Goal: Transaction & Acquisition: Purchase product/service

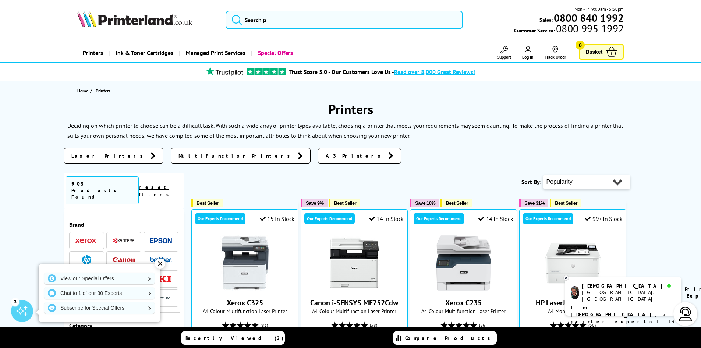
click at [162, 261] on div "✕" at bounding box center [160, 263] width 10 height 10
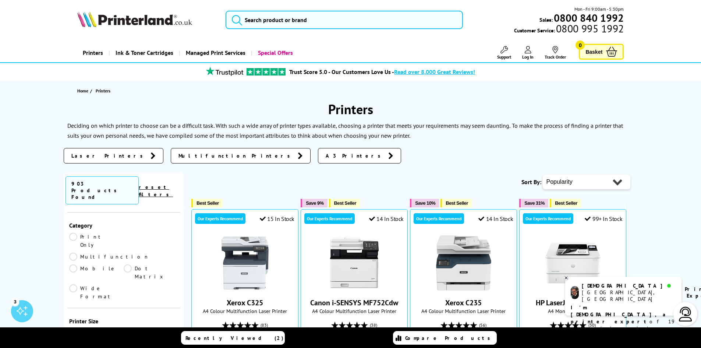
scroll to position [110, 0]
click at [125, 242] on link "Multifunction" at bounding box center [109, 246] width 80 height 8
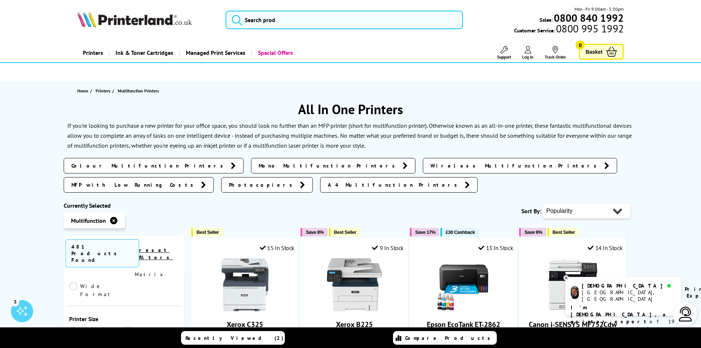
scroll to position [110, 0]
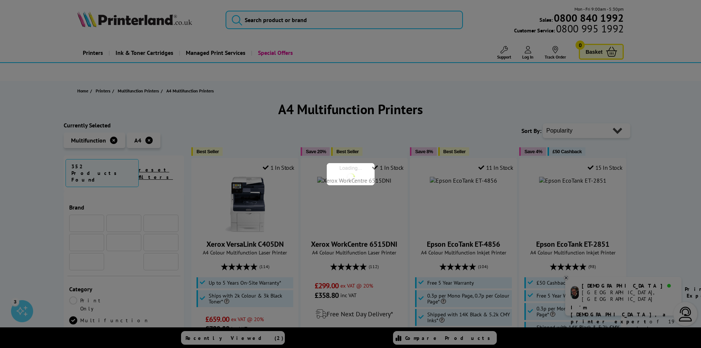
scroll to position [110, 0]
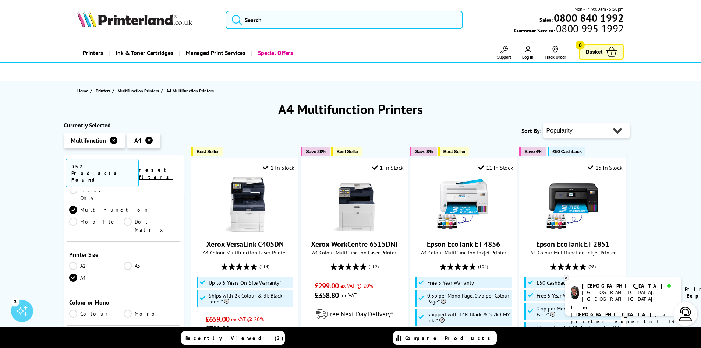
click at [74, 309] on link "Colour" at bounding box center [96, 313] width 55 height 8
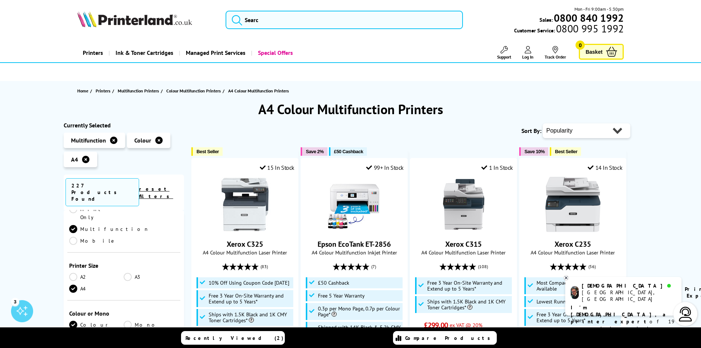
scroll to position [147, 0]
click at [75, 320] on link "Laser" at bounding box center [96, 324] width 55 height 8
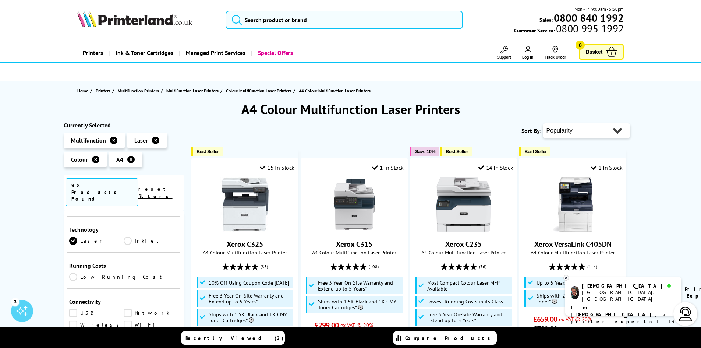
scroll to position [221, 0]
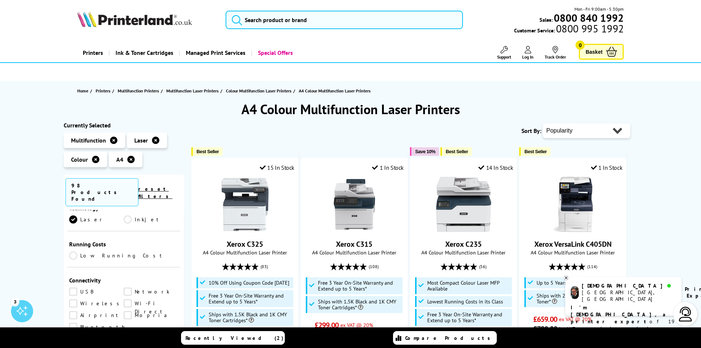
click at [128, 287] on link "Network" at bounding box center [151, 291] width 55 height 8
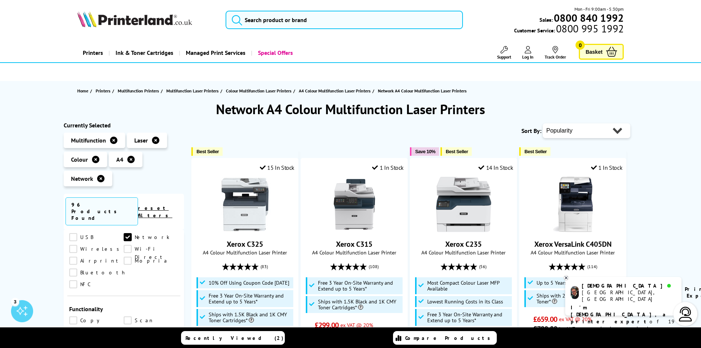
scroll to position [331, 0]
click at [72, 279] on link "Copy" at bounding box center [96, 283] width 55 height 8
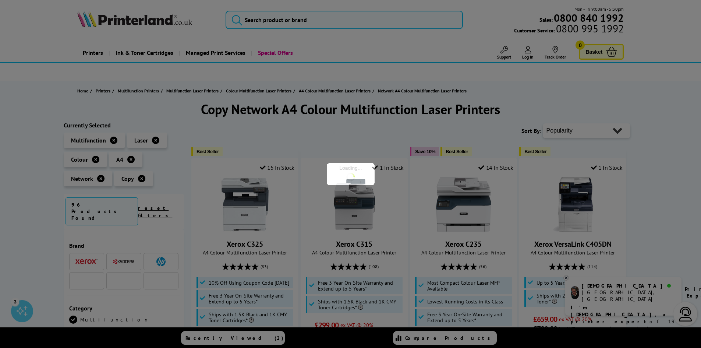
scroll to position [331, 0]
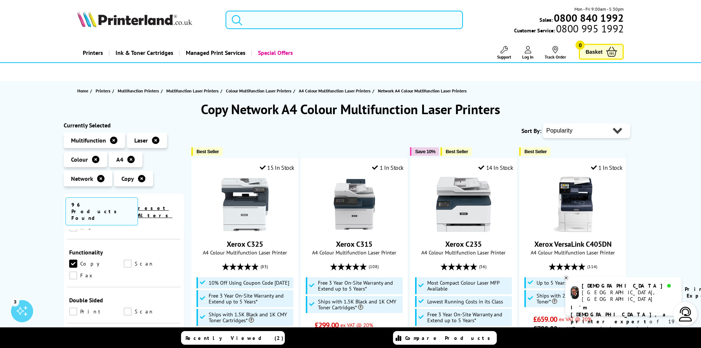
click at [125, 259] on link "Scan" at bounding box center [151, 263] width 55 height 8
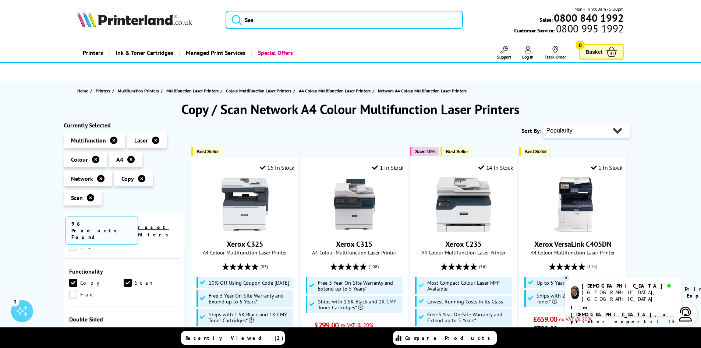
scroll to position [368, 0]
click at [73, 289] on link "Print" at bounding box center [96, 293] width 55 height 8
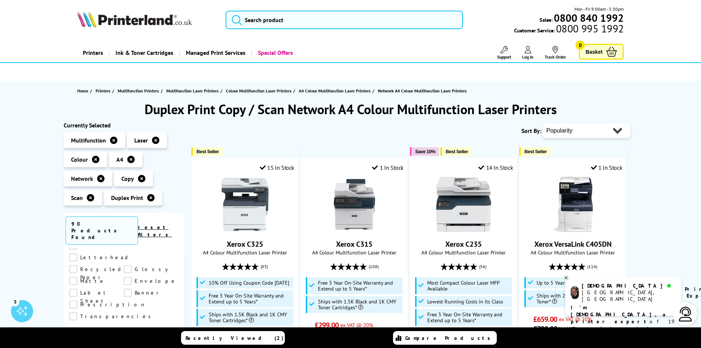
click at [616, 129] on select "Popularity Rating Price - Low to High Price - High to Low Running Costs - Low t…" at bounding box center [586, 130] width 88 height 15
select select "Price Ascending"
click at [542, 123] on select "Popularity Rating Price - Low to High Price - High to Low Running Costs - Low t…" at bounding box center [586, 130] width 88 height 15
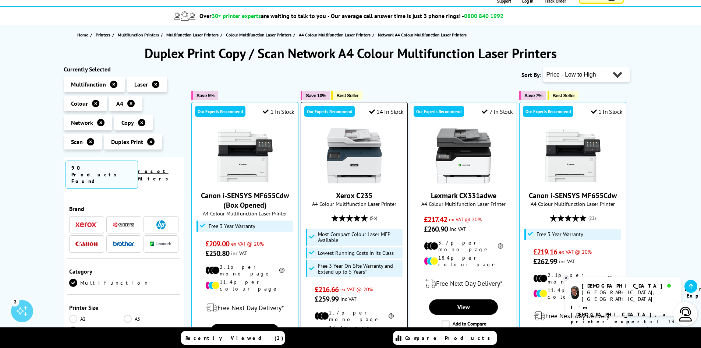
scroll to position [74, 0]
